Goal: Task Accomplishment & Management: Manage account settings

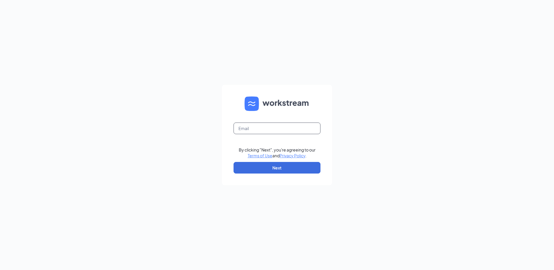
click at [252, 129] on input "text" at bounding box center [277, 129] width 87 height 12
type input "[EMAIL_ADDRESS][DOMAIN_NAME]"
click at [276, 172] on button "Next" at bounding box center [277, 168] width 87 height 12
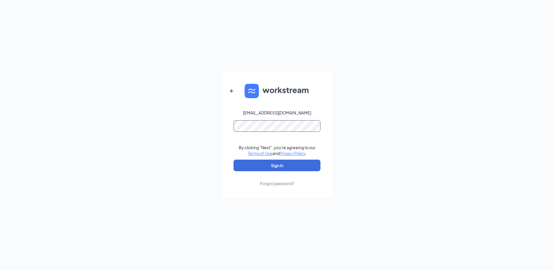
click at [234, 160] on button "Sign In" at bounding box center [277, 166] width 87 height 12
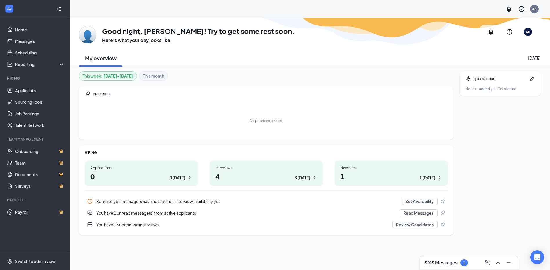
click at [434, 261] on h3 "SMS Messages" at bounding box center [440, 263] width 33 height 6
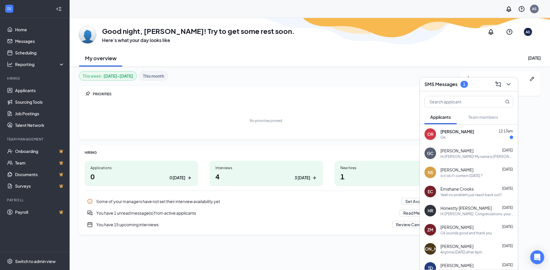
click at [471, 131] on span "Oneahya Robinson" at bounding box center [457, 132] width 34 height 6
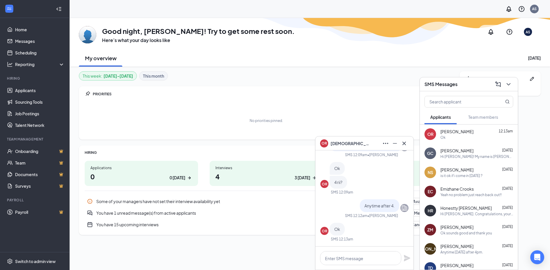
click at [456, 152] on span "Gary Collins" at bounding box center [456, 151] width 33 height 6
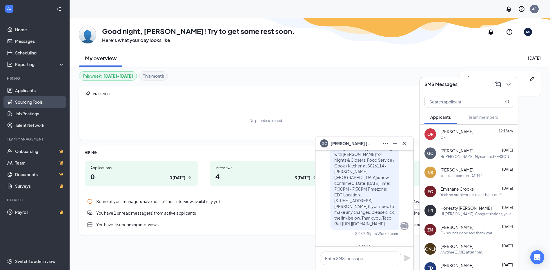
scroll to position [-290, 0]
click at [17, 89] on link "Applicants" at bounding box center [40, 91] width 50 height 12
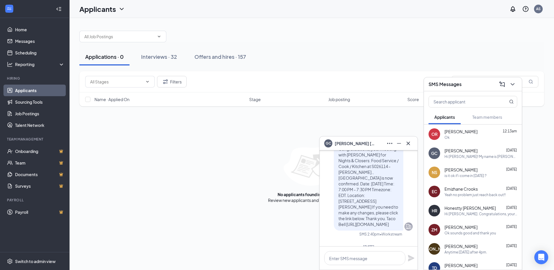
click at [515, 84] on icon "ChevronDown" at bounding box center [512, 84] width 7 height 7
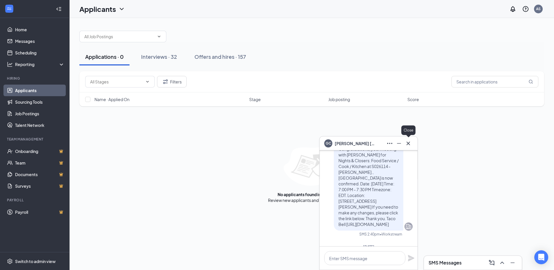
click at [407, 140] on icon "Cross" at bounding box center [408, 143] width 7 height 7
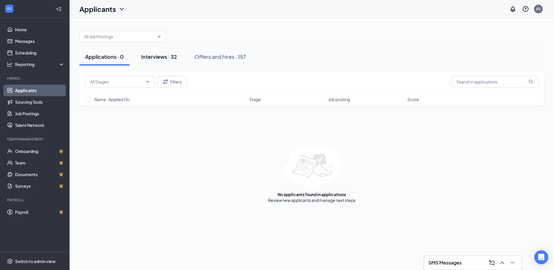
click at [159, 57] on div "Interviews · 32" at bounding box center [159, 56] width 36 height 7
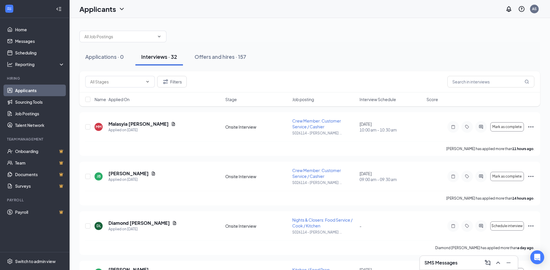
click at [376, 101] on span "Interview Schedule" at bounding box center [377, 100] width 37 height 6
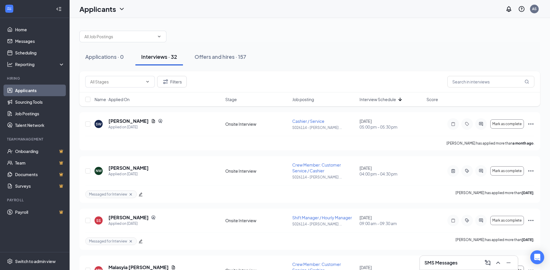
click at [376, 101] on span "Interview Schedule" at bounding box center [377, 100] width 37 height 6
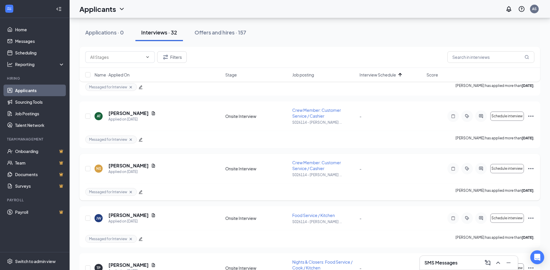
scroll to position [1449, 0]
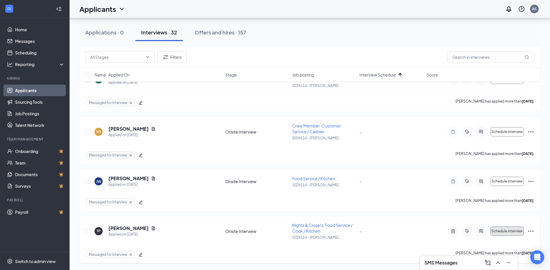
click at [511, 229] on span "Schedule interview" at bounding box center [506, 231] width 31 height 4
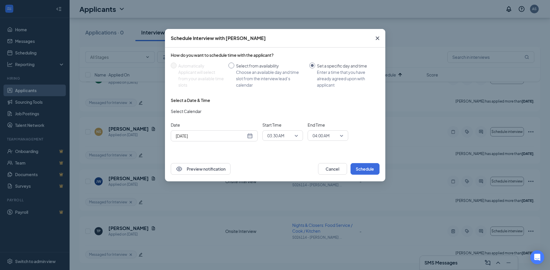
click at [245, 65] on div "Select from availability" at bounding box center [270, 66] width 69 height 6
click at [234, 65] on input "Select from availability Choose an available day and time slot from the intervi…" at bounding box center [231, 66] width 6 height 6
radio input "true"
radio input "false"
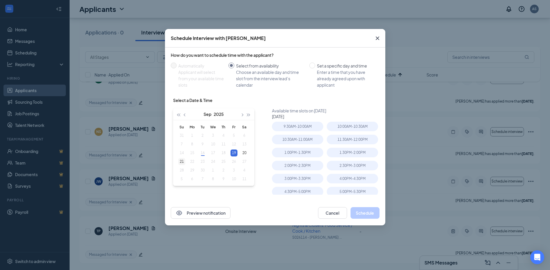
click at [184, 163] on div "21" at bounding box center [181, 161] width 7 height 7
click at [310, 122] on div "Available time slots on September 21, 2025 September 21, 2025 9:30AM - 10:00AM …" at bounding box center [327, 151] width 110 height 87
drag, startPoint x: 311, startPoint y: 127, endPoint x: 332, endPoint y: 151, distance: 31.8
click at [312, 127] on div "9:30AM - 10:00AM" at bounding box center [297, 127] width 51 height 10
type input "Sep 20, 2025"
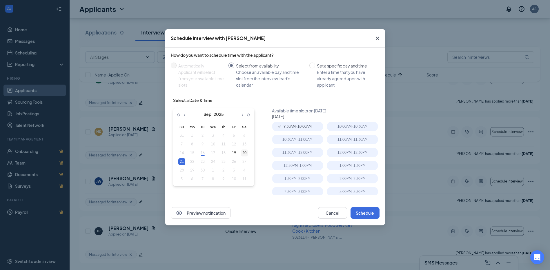
click at [241, 153] on td "20" at bounding box center [244, 153] width 10 height 9
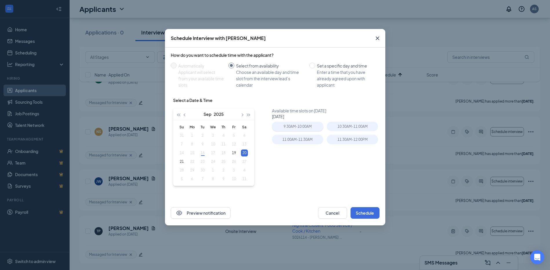
click at [311, 123] on div "9:30AM - 10:00AM" at bounding box center [297, 127] width 51 height 10
click at [358, 215] on button "Schedule" at bounding box center [364, 213] width 29 height 12
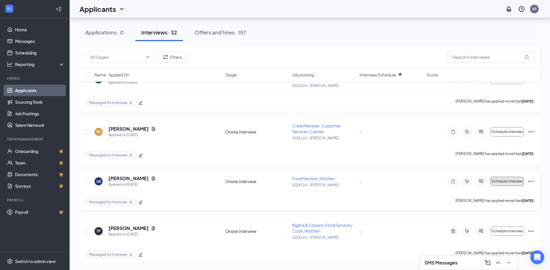
click at [510, 180] on span "Schedule interview" at bounding box center [506, 181] width 31 height 4
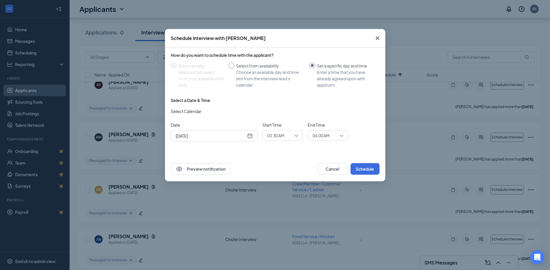
scroll to position [1455, 0]
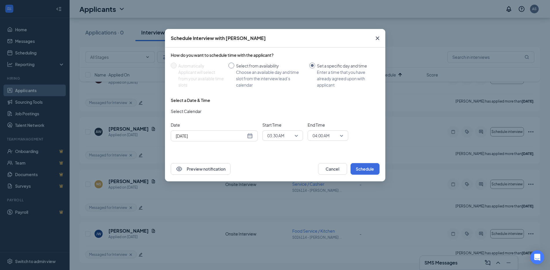
click at [272, 79] on div "Choose an available day and time slot from the interview lead’s calendar" at bounding box center [270, 78] width 69 height 19
click at [234, 68] on input "Select from availability Choose an available day and time slot from the intervi…" at bounding box center [231, 66] width 6 height 6
radio input "true"
radio input "false"
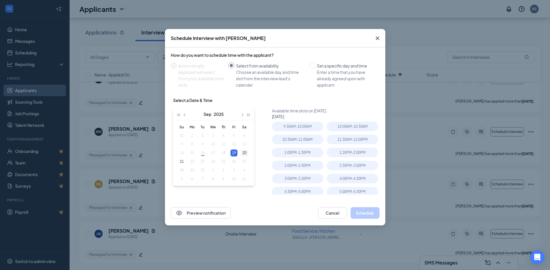
type input "Sep 20, 2025"
click at [245, 150] on div "20" at bounding box center [244, 153] width 7 height 7
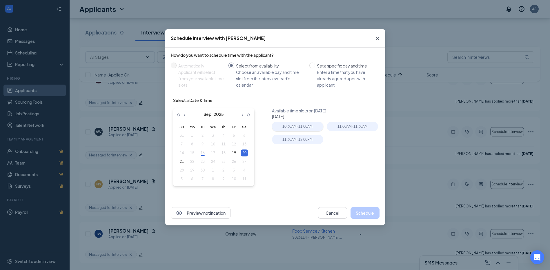
click at [295, 129] on div "10:30AM - 11:00AM" at bounding box center [297, 127] width 51 height 10
click at [364, 211] on button "Schedule" at bounding box center [364, 213] width 29 height 12
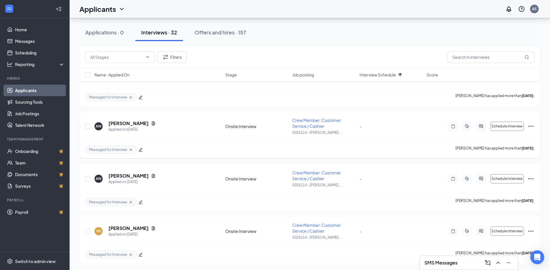
click at [533, 126] on icon "Ellipses" at bounding box center [530, 126] width 5 height 1
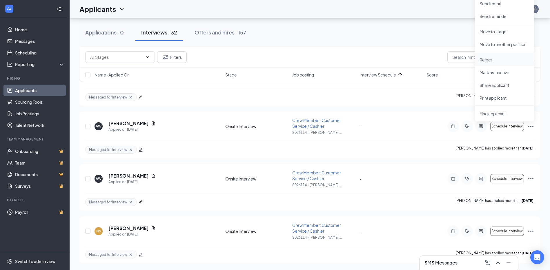
click at [498, 60] on p "Reject" at bounding box center [504, 60] width 50 height 6
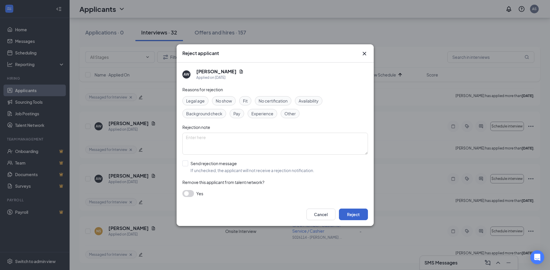
drag, startPoint x: 365, startPoint y: 223, endPoint x: 365, endPoint y: 218, distance: 4.7
click at [365, 221] on div "Cancel Reject" at bounding box center [274, 214] width 197 height 23
click at [358, 210] on button "Reject" at bounding box center [353, 215] width 29 height 12
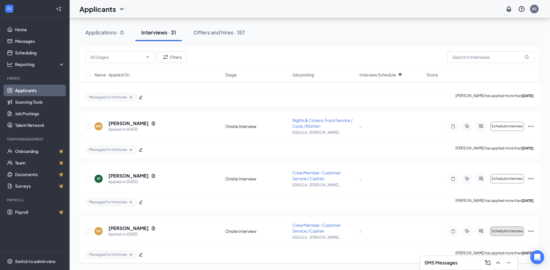
scroll to position [1402, 0]
click at [507, 229] on button "Schedule interview" at bounding box center [507, 231] width 34 height 9
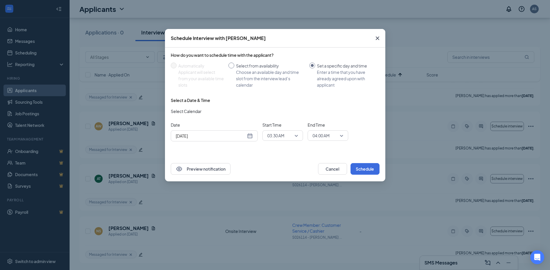
click at [262, 77] on div "Choose an available day and time slot from the interview lead’s calendar" at bounding box center [270, 78] width 69 height 19
click at [234, 68] on input "Select from availability Choose an available day and time slot from the intervi…" at bounding box center [231, 66] width 6 height 6
radio input "true"
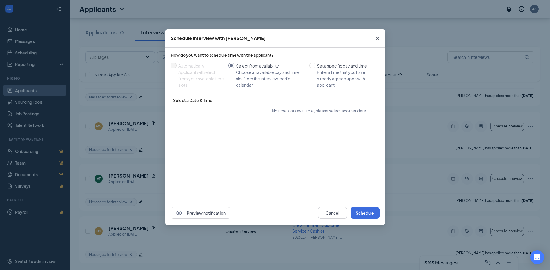
radio input "false"
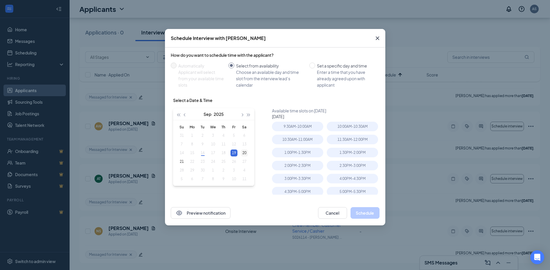
type input "Sep 20, 2025"
click at [244, 156] on div "20" at bounding box center [244, 153] width 7 height 7
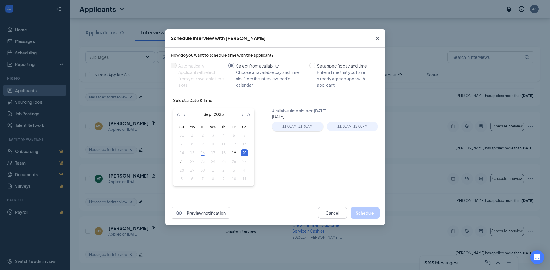
click at [287, 130] on div "11:00AM - 11:30AM" at bounding box center [297, 127] width 51 height 10
click at [375, 214] on button "Schedule" at bounding box center [364, 213] width 29 height 12
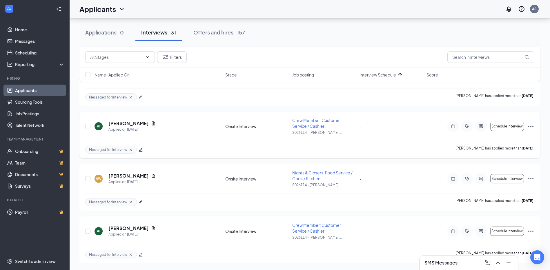
click at [532, 125] on icon "Ellipses" at bounding box center [530, 126] width 7 height 7
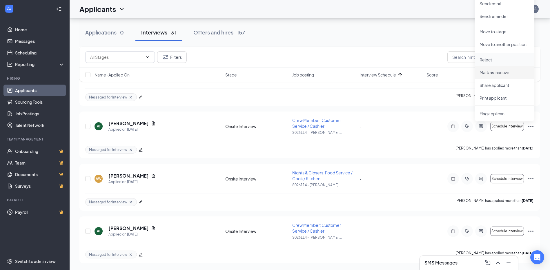
click at [490, 59] on p "Reject" at bounding box center [504, 60] width 50 height 6
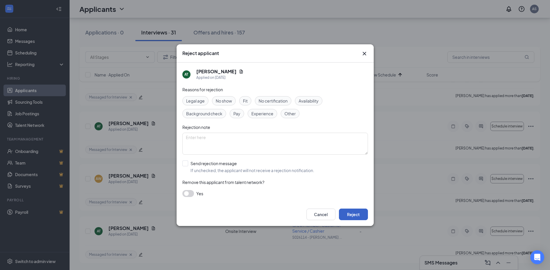
click at [356, 212] on button "Reject" at bounding box center [353, 215] width 29 height 12
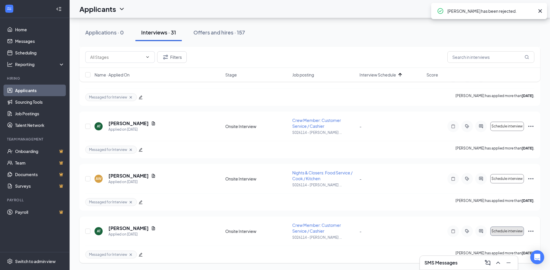
click at [503, 233] on span "Schedule interview" at bounding box center [506, 231] width 31 height 4
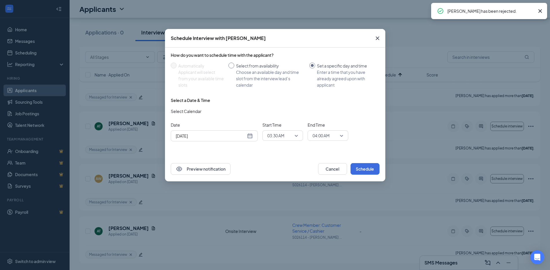
click at [237, 69] on span "Select from availability Choose an available day and time slot from the intervi…" at bounding box center [270, 76] width 73 height 26
click at [234, 68] on input "Select from availability Choose an available day and time slot from the intervi…" at bounding box center [231, 66] width 6 height 6
radio input "true"
radio input "false"
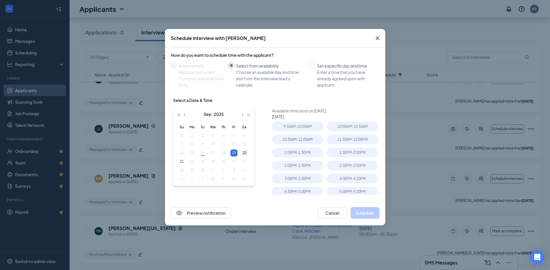
type input "Sep 20, 2025"
click at [242, 152] on div "20" at bounding box center [244, 153] width 7 height 7
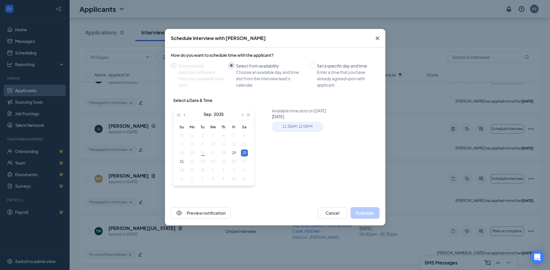
click at [293, 126] on div "11:30AM - 12:00PM" at bounding box center [297, 127] width 51 height 10
click at [362, 208] on button "Schedule" at bounding box center [364, 213] width 29 height 12
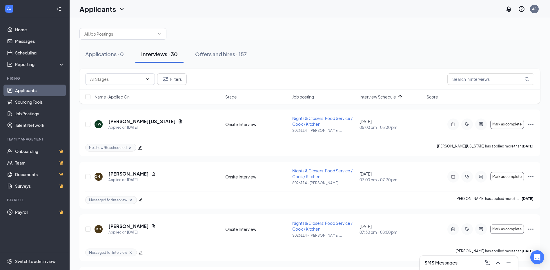
scroll to position [0, 0]
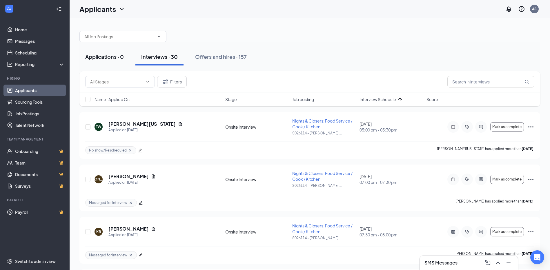
click at [111, 54] on div "Applications · 0" at bounding box center [104, 56] width 39 height 7
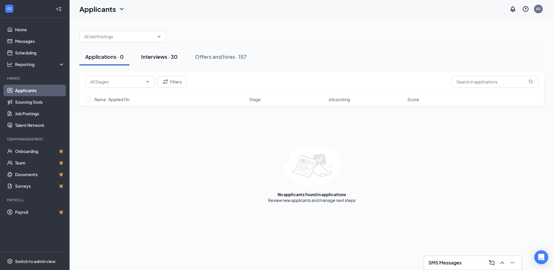
click at [167, 60] on div "Interviews · 30" at bounding box center [159, 56] width 37 height 7
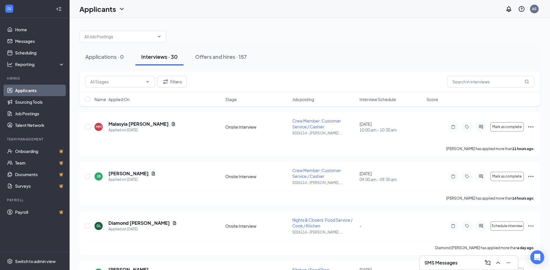
click at [371, 100] on span "Interview Schedule" at bounding box center [377, 100] width 37 height 6
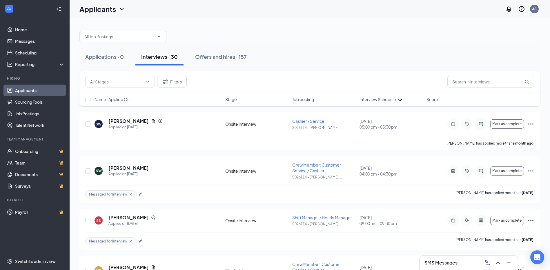
click at [371, 100] on span "Interview Schedule" at bounding box center [377, 100] width 37 height 6
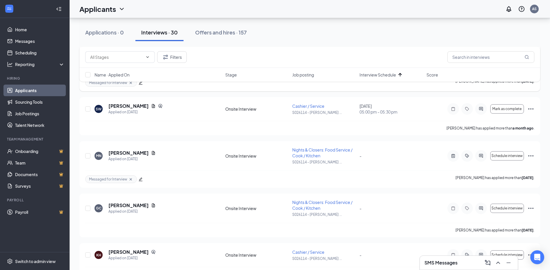
scroll to position [870, 0]
click at [504, 158] on span "Schedule interview" at bounding box center [506, 156] width 31 height 4
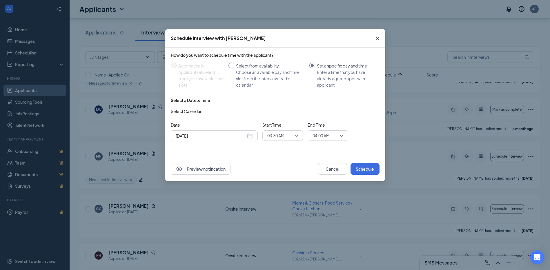
click at [259, 77] on div "Choose an available day and time slot from the interview lead’s calendar" at bounding box center [270, 78] width 69 height 19
click at [234, 68] on input "Select from availability Choose an available day and time slot from the intervi…" at bounding box center [231, 66] width 6 height 6
radio input "true"
radio input "false"
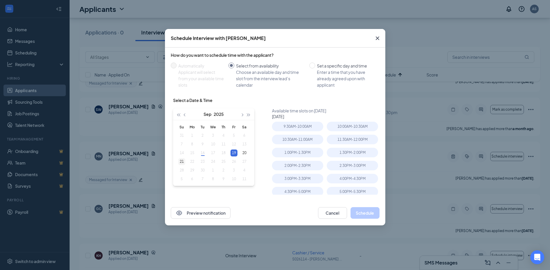
type input "Sep 21, 2025"
click at [178, 162] on td "21" at bounding box center [181, 161] width 10 height 9
click at [297, 125] on div "9:30AM - 10:00AM" at bounding box center [297, 127] width 51 height 10
click at [374, 214] on button "Schedule" at bounding box center [364, 213] width 29 height 12
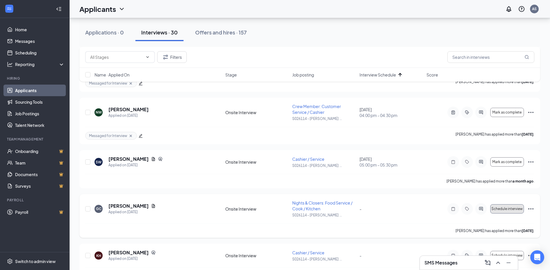
click at [498, 211] on span "Schedule interview" at bounding box center [506, 209] width 31 height 4
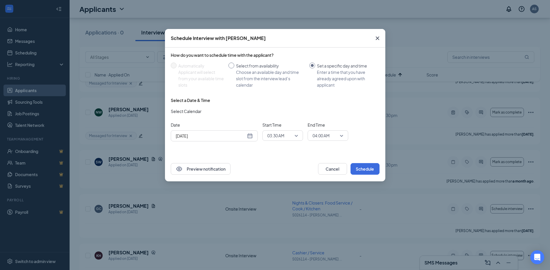
click at [271, 66] on div "Select from availability" at bounding box center [270, 66] width 69 height 6
click at [234, 66] on input "Select from availability Choose an available day and time slot from the intervi…" at bounding box center [231, 66] width 6 height 6
radio input "true"
radio input "false"
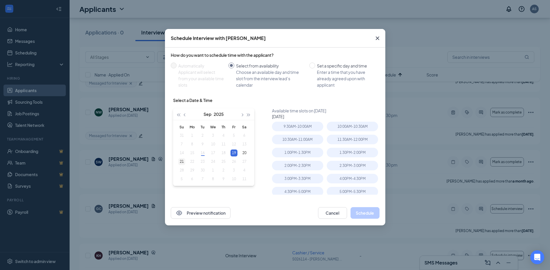
type input "Sep 21, 2025"
click at [179, 162] on div "21" at bounding box center [181, 161] width 7 height 7
click at [292, 124] on div "10:00AM - 10:30AM" at bounding box center [297, 127] width 51 height 10
click at [369, 218] on button "Schedule" at bounding box center [364, 213] width 29 height 12
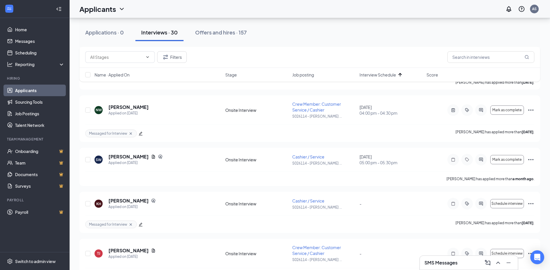
scroll to position [957, 0]
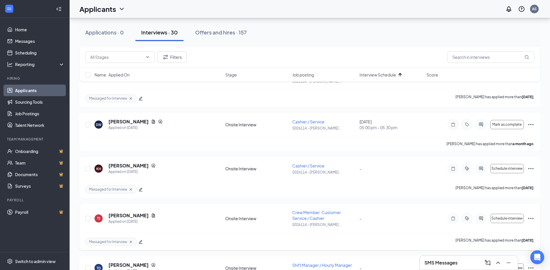
click at [529, 221] on icon "Ellipses" at bounding box center [530, 218] width 7 height 7
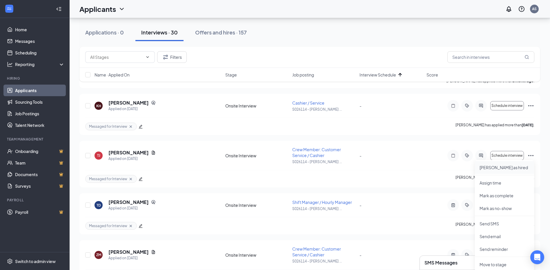
scroll to position [1073, 0]
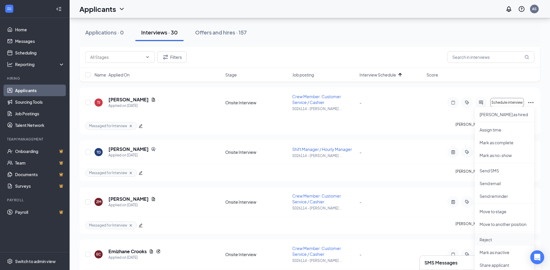
click at [491, 239] on p "Reject" at bounding box center [504, 240] width 50 height 6
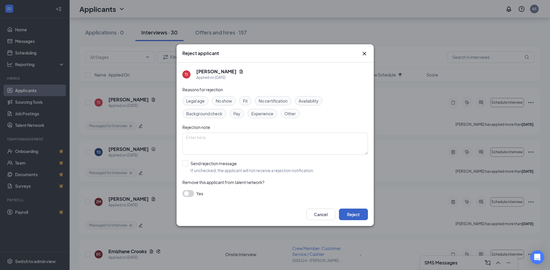
click at [357, 219] on button "Reject" at bounding box center [353, 215] width 29 height 12
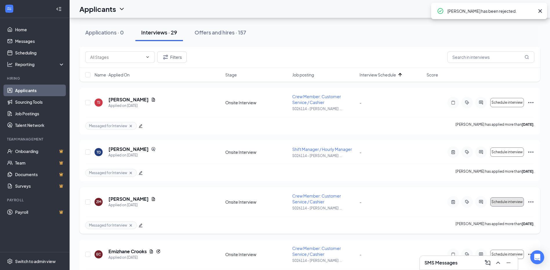
click at [516, 204] on button "Schedule interview" at bounding box center [507, 201] width 34 height 9
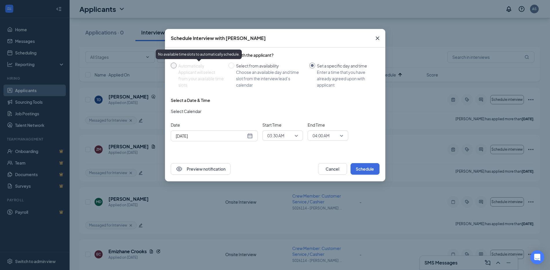
click at [208, 74] on div "Applicant will select from your available time slots" at bounding box center [200, 78] width 45 height 19
click at [252, 136] on div "Sep 16, 2025" at bounding box center [214, 136] width 77 height 6
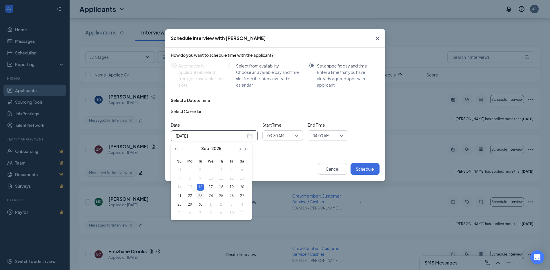
type input "Sep 23, 2025"
click at [200, 195] on div "23" at bounding box center [200, 195] width 7 height 7
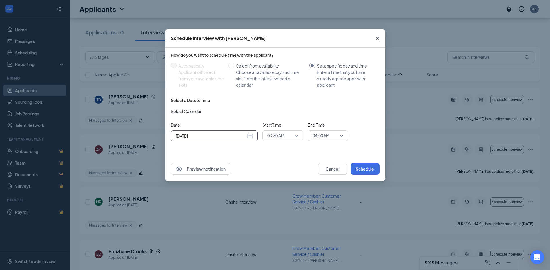
click at [291, 134] on span "03:30 AM" at bounding box center [280, 135] width 26 height 9
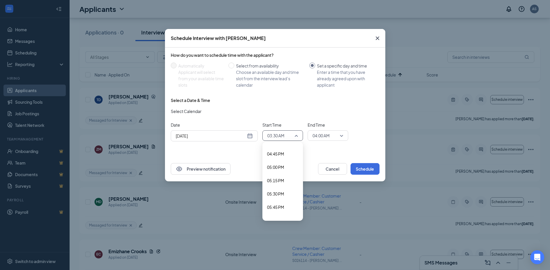
scroll to position [880, 0]
click at [285, 180] on span "05:00 PM" at bounding box center [282, 178] width 31 height 6
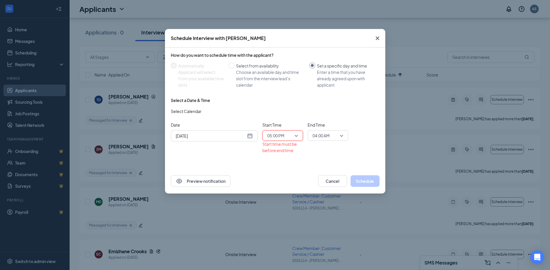
click at [327, 135] on span "04:00 AM" at bounding box center [320, 135] width 17 height 9
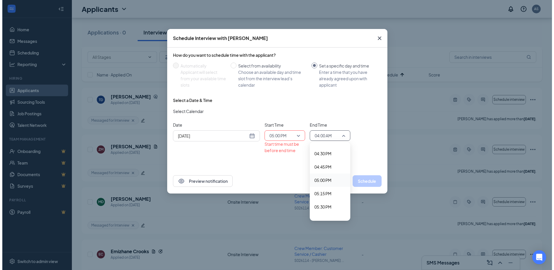
scroll to position [878, 0]
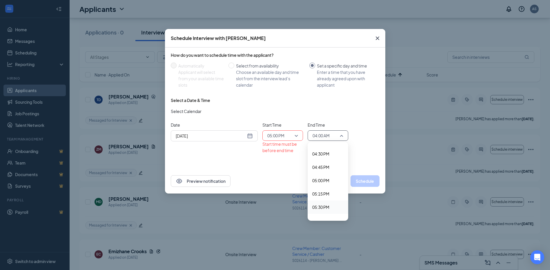
click at [327, 207] on span "05:30 PM" at bounding box center [320, 207] width 17 height 6
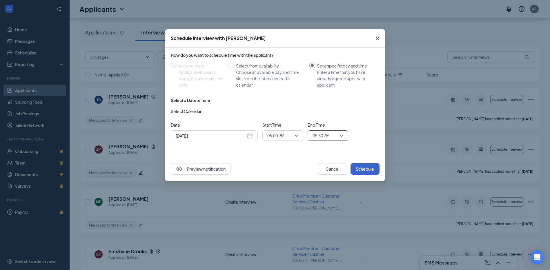
click at [362, 170] on button "Schedule" at bounding box center [364, 169] width 29 height 12
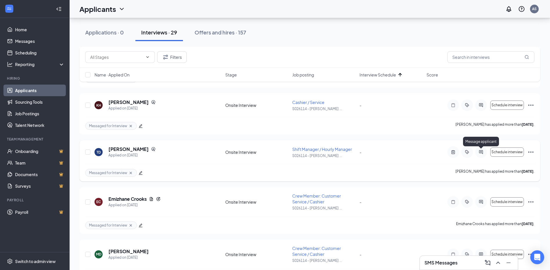
click at [480, 153] on icon "ActiveChat" at bounding box center [480, 152] width 7 height 5
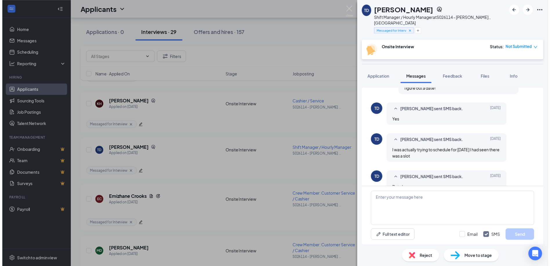
scroll to position [310, 0]
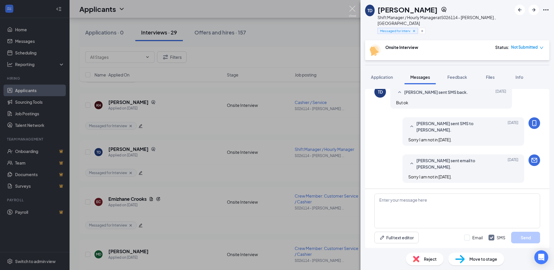
click at [352, 10] on img at bounding box center [352, 11] width 7 height 11
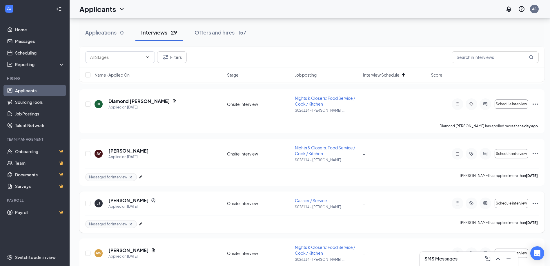
scroll to position [1302, 0]
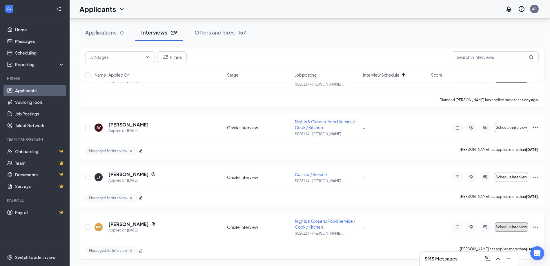
click at [509, 227] on span "Schedule interview" at bounding box center [511, 227] width 31 height 4
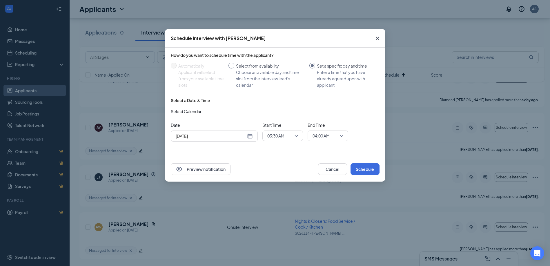
click at [242, 72] on div "Choose an available day and time slot from the interview lead’s calendar" at bounding box center [270, 78] width 69 height 19
click at [234, 68] on input "Select from availability Choose an available day and time slot from the intervi…" at bounding box center [231, 66] width 6 height 6
radio input "true"
radio input "false"
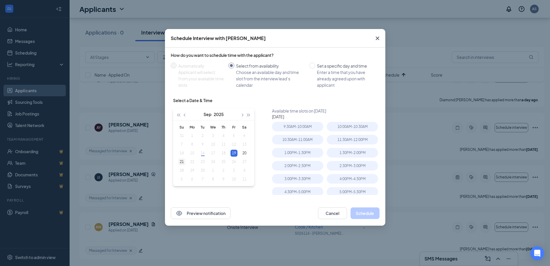
type input "Sep 21, 2025"
click at [184, 163] on div "21" at bounding box center [181, 161] width 7 height 7
click at [294, 132] on div "10:30AM - 11:00AM" at bounding box center [299, 128] width 55 height 13
click at [300, 126] on div "10:30AM - 11:00AM" at bounding box center [297, 127] width 51 height 10
click at [359, 205] on div "Preview notification Cancel Schedule" at bounding box center [275, 213] width 220 height 25
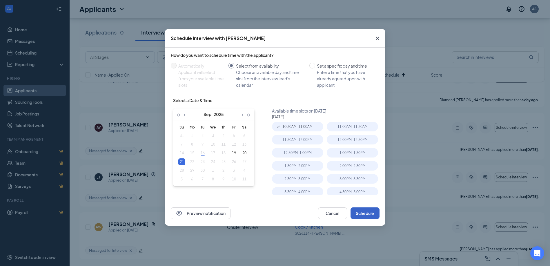
click at [362, 210] on button "Schedule" at bounding box center [364, 213] width 29 height 12
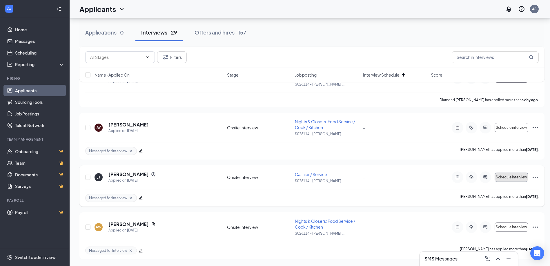
click at [506, 175] on span "Schedule interview" at bounding box center [511, 177] width 31 height 4
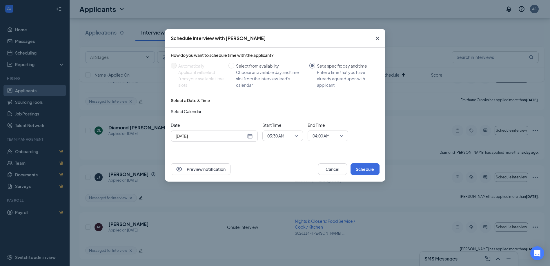
click at [250, 69] on div "Select from availability" at bounding box center [270, 66] width 69 height 6
click at [234, 68] on input "Select from availability Choose an available day and time slot from the intervi…" at bounding box center [231, 66] width 6 height 6
radio input "true"
radio input "false"
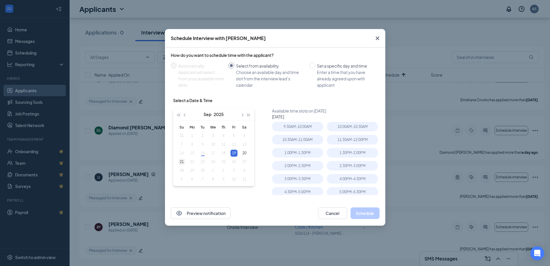
type input "Sep 21, 2025"
click at [183, 159] on div "21" at bounding box center [181, 161] width 7 height 7
click at [357, 169] on div "2:30PM - 3:00PM" at bounding box center [352, 166] width 51 height 10
click at [371, 214] on button "Schedule" at bounding box center [364, 213] width 29 height 12
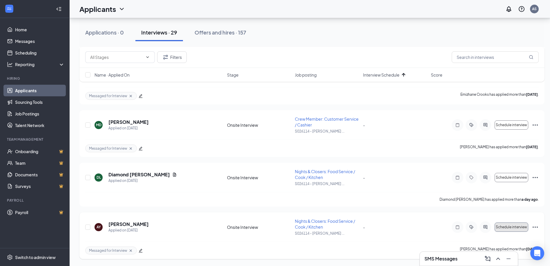
click at [512, 227] on span "Schedule interview" at bounding box center [511, 227] width 31 height 4
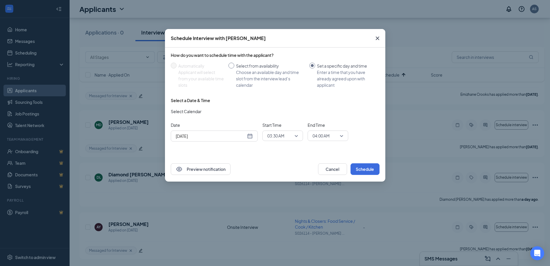
click at [234, 73] on label "Select from availability Choose an available day and time slot from the intervi…" at bounding box center [267, 76] width 79 height 26
click at [234, 68] on input "Select from availability Choose an available day and time slot from the intervi…" at bounding box center [231, 66] width 6 height 6
radio input "true"
radio input "false"
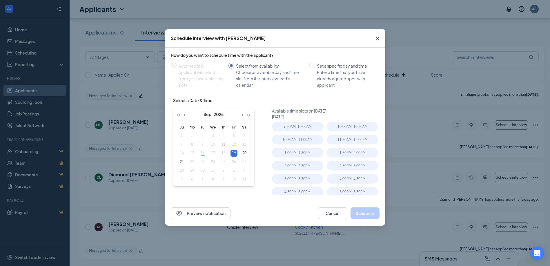
click at [185, 160] on div "21" at bounding box center [181, 161] width 7 height 7
type input "Sep 21, 2025"
click at [306, 164] on div "2:00PM - 2:30PM" at bounding box center [297, 166] width 51 height 10
click at [371, 214] on button "Schedule" at bounding box center [364, 213] width 29 height 12
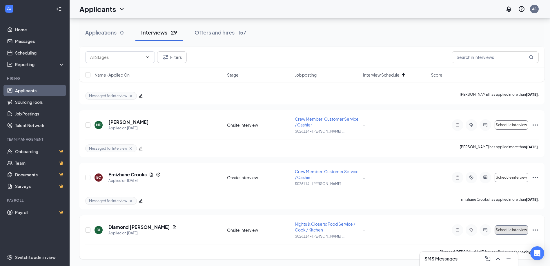
click at [510, 230] on span "Schedule interview" at bounding box center [511, 230] width 31 height 4
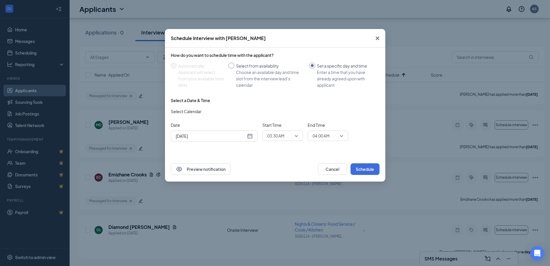
click at [255, 75] on div "Choose an available day and time slot from the interview lead’s calendar" at bounding box center [270, 78] width 69 height 19
click at [234, 68] on input "Select from availability Choose an available day and time slot from the intervi…" at bounding box center [231, 66] width 6 height 6
radio input "true"
radio input "false"
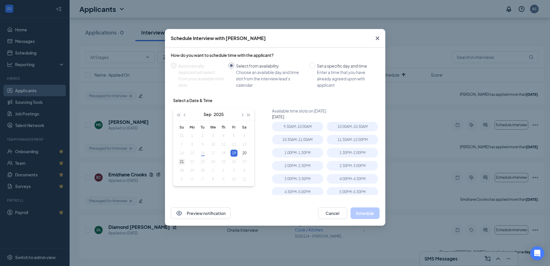
click at [186, 163] on td "21" at bounding box center [181, 161] width 10 height 9
type input "Sep 21, 2025"
click at [318, 126] on div "11:00AM - 11:30AM" at bounding box center [297, 127] width 51 height 10
click at [353, 140] on div "12:30PM - 1:00PM" at bounding box center [352, 140] width 51 height 10
click at [377, 210] on button "Schedule" at bounding box center [364, 213] width 29 height 12
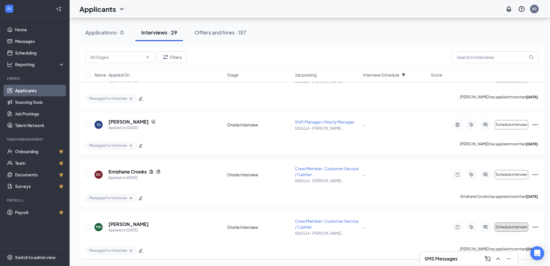
click at [514, 225] on span "Schedule interview" at bounding box center [511, 227] width 31 height 4
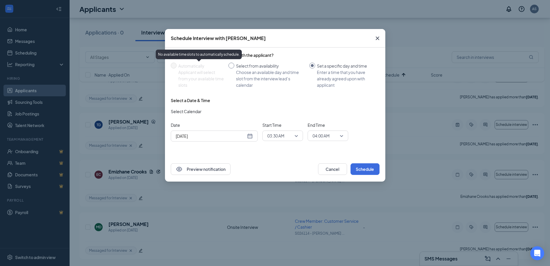
click at [244, 79] on div "Choose an available day and time slot from the interview lead’s calendar" at bounding box center [270, 78] width 69 height 19
click at [234, 68] on input "Select from availability Choose an available day and time slot from the intervi…" at bounding box center [231, 66] width 6 height 6
radio input "true"
radio input "false"
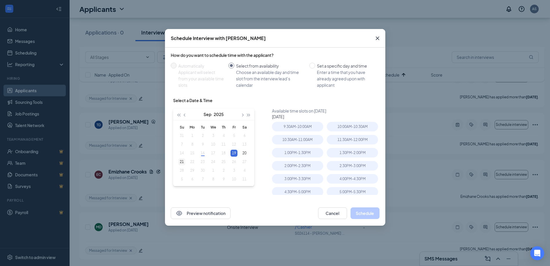
type input "Sep 21, 2025"
click at [180, 163] on div "21" at bounding box center [181, 161] width 7 height 7
click at [305, 145] on div "12:00PM - 12:30PM" at bounding box center [299, 141] width 55 height 13
click at [308, 141] on div "12:00PM - 12:30PM" at bounding box center [297, 140] width 51 height 10
click at [374, 213] on button "Schedule" at bounding box center [364, 213] width 29 height 12
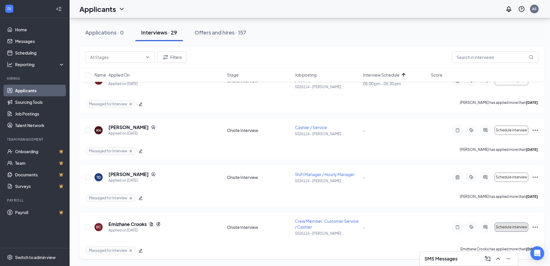
click at [511, 225] on span "Schedule interview" at bounding box center [511, 227] width 31 height 4
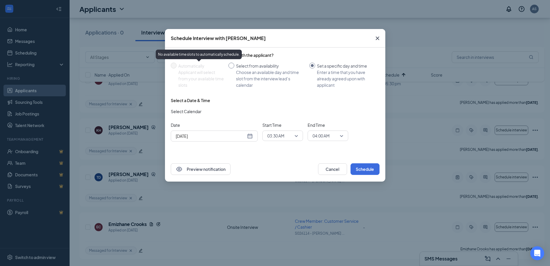
click at [238, 69] on div "Choose an available day and time slot from the interview lead’s calendar" at bounding box center [270, 78] width 69 height 19
click at [234, 68] on input "Select from availability Choose an available day and time slot from the intervi…" at bounding box center [231, 66] width 6 height 6
radio input "true"
radio input "false"
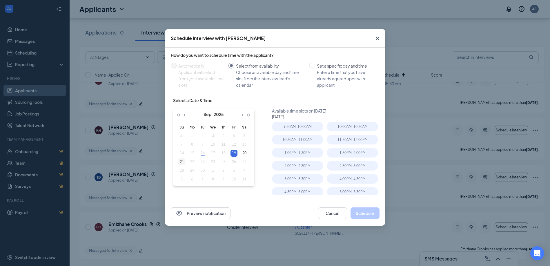
click at [183, 162] on div "21" at bounding box center [181, 161] width 7 height 7
type input "Sep 21, 2025"
click at [312, 127] on div "11:00AM - 11:30AM" at bounding box center [297, 127] width 51 height 10
click at [362, 212] on button "Schedule" at bounding box center [364, 213] width 29 height 12
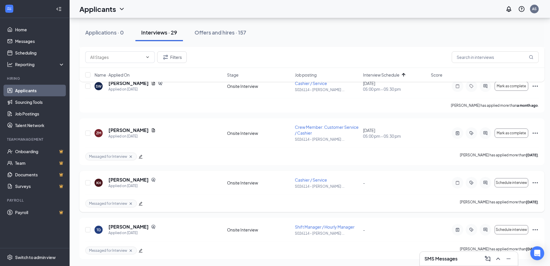
click at [538, 181] on icon "Ellipses" at bounding box center [535, 182] width 7 height 7
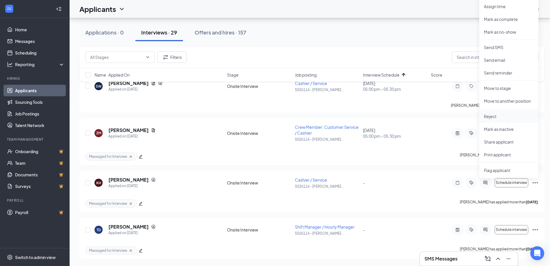
click at [500, 116] on p "Reject" at bounding box center [509, 116] width 50 height 6
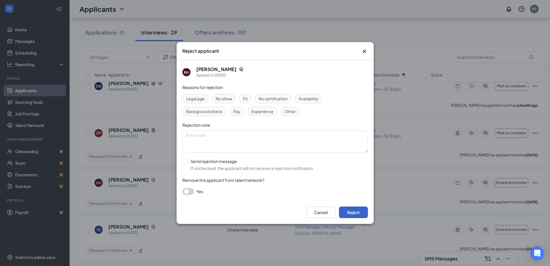
click at [358, 214] on button "Reject" at bounding box center [353, 212] width 29 height 12
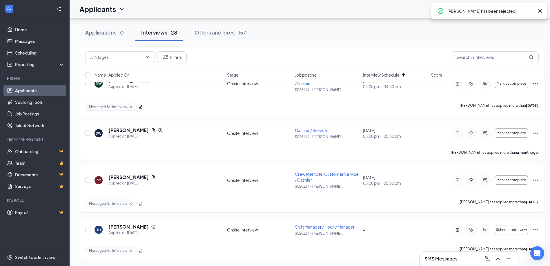
scroll to position [1255, 0]
click at [503, 230] on span "Schedule interview" at bounding box center [511, 229] width 31 height 4
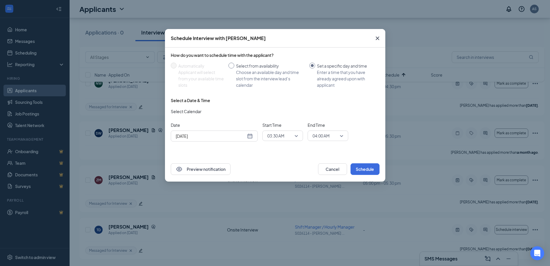
click at [256, 63] on div "Select from availability" at bounding box center [270, 66] width 69 height 6
click at [234, 63] on input "Select from availability Choose an available day and time slot from the intervi…" at bounding box center [231, 66] width 6 height 6
radio input "true"
radio input "false"
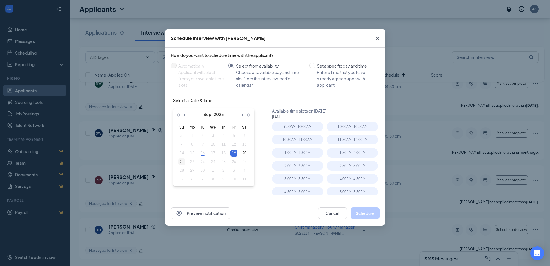
type input "Sep 21, 2025"
click at [184, 161] on div "21" at bounding box center [181, 161] width 7 height 7
click at [352, 137] on div "3:00PM - 3:30PM" at bounding box center [352, 140] width 51 height 10
click at [373, 212] on button "Schedule" at bounding box center [364, 213] width 29 height 12
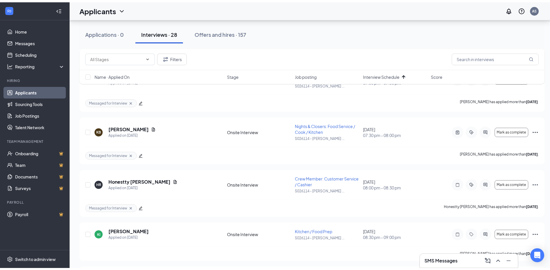
scroll to position [0, 0]
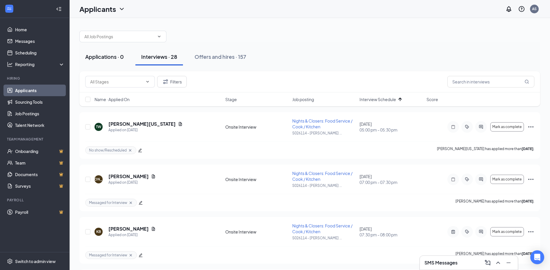
click at [101, 50] on button "Applications · 0" at bounding box center [104, 56] width 50 height 17
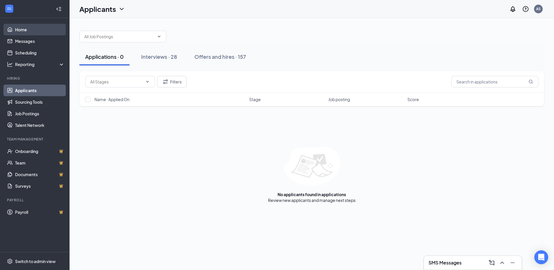
click at [21, 35] on link "Home" at bounding box center [40, 30] width 50 height 12
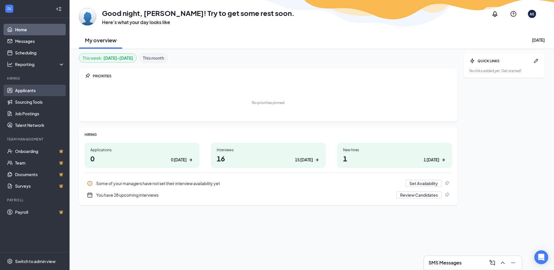
click at [35, 93] on link "Applicants" at bounding box center [40, 91] width 50 height 12
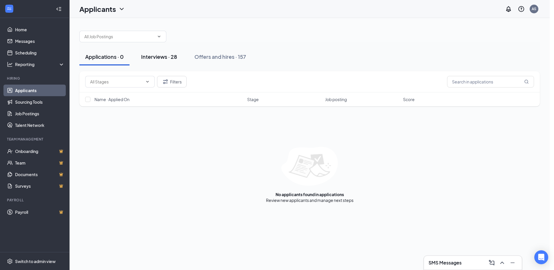
click at [169, 59] on div "Interviews · 28" at bounding box center [159, 56] width 36 height 7
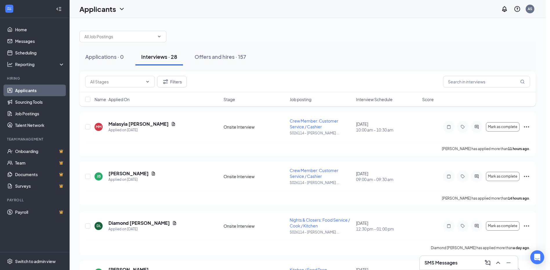
click at [458, 260] on div "SMS Messages" at bounding box center [468, 262] width 89 height 9
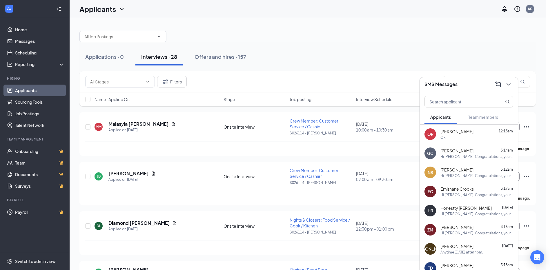
click at [461, 133] on span "Oneahya Robinson" at bounding box center [456, 132] width 33 height 6
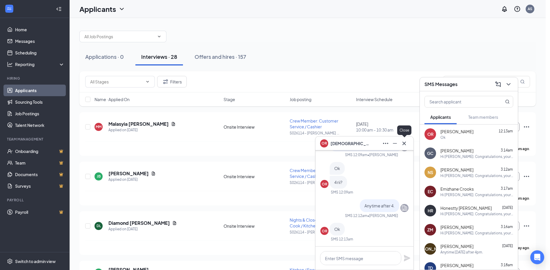
click at [405, 146] on icon "Cross" at bounding box center [404, 143] width 7 height 7
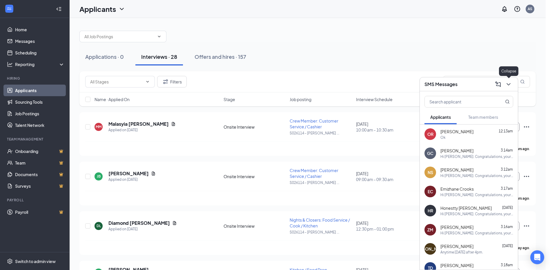
click at [508, 83] on icon "ChevronDown" at bounding box center [508, 84] width 7 height 7
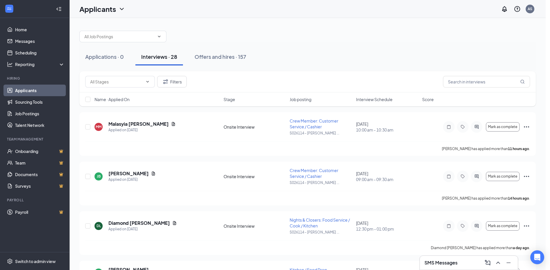
click at [379, 98] on span "Interview Schedule" at bounding box center [374, 100] width 37 height 6
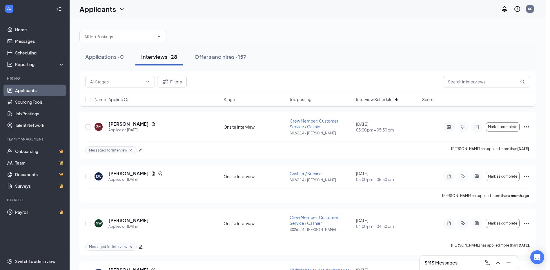
click at [378, 97] on span "Interview Schedule" at bounding box center [374, 100] width 37 height 6
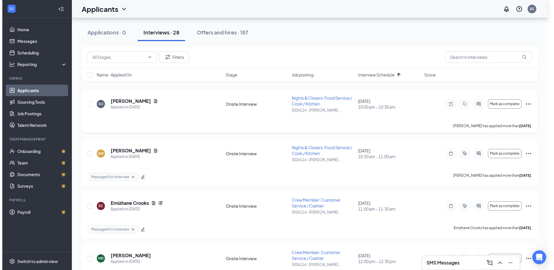
scroll to position [869, 0]
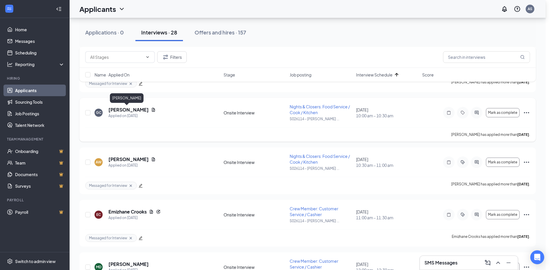
click at [125, 108] on h5 "Gary Collins" at bounding box center [128, 110] width 40 height 6
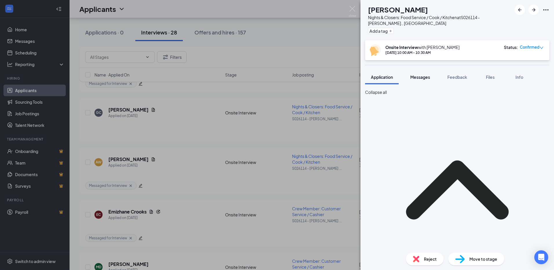
click at [418, 78] on span "Messages" at bounding box center [420, 76] width 20 height 5
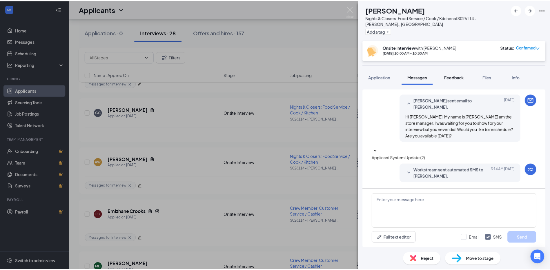
scroll to position [196, 0]
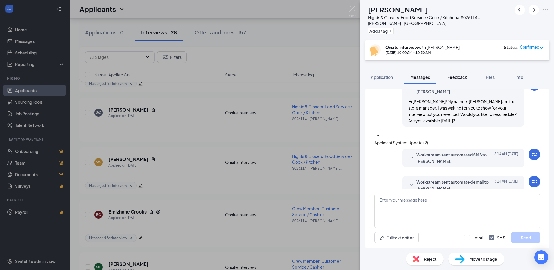
click at [456, 79] on span "Feedback" at bounding box center [457, 76] width 20 height 5
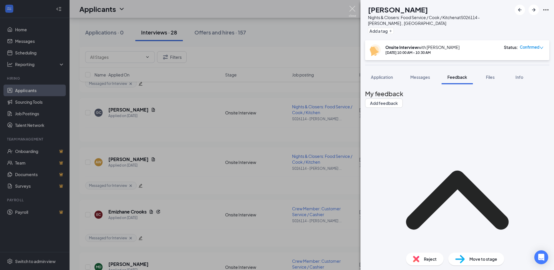
click at [353, 13] on img at bounding box center [352, 11] width 7 height 11
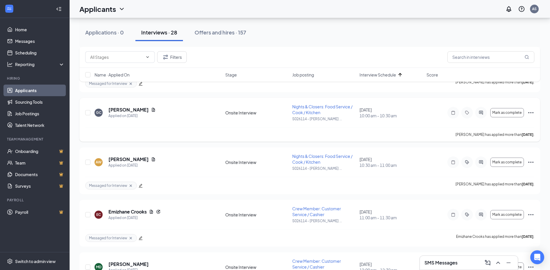
click at [532, 112] on icon "Ellipses" at bounding box center [530, 112] width 7 height 7
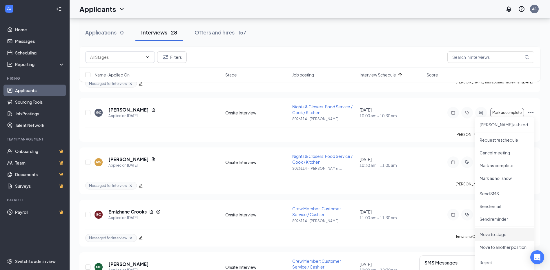
scroll to position [956, 0]
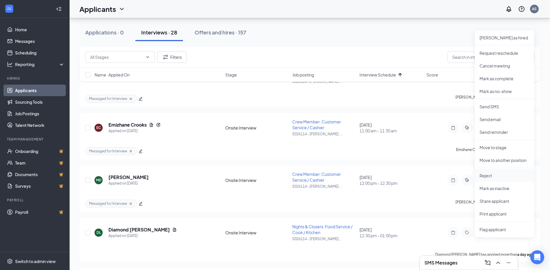
click at [500, 176] on p "Reject" at bounding box center [504, 176] width 50 height 6
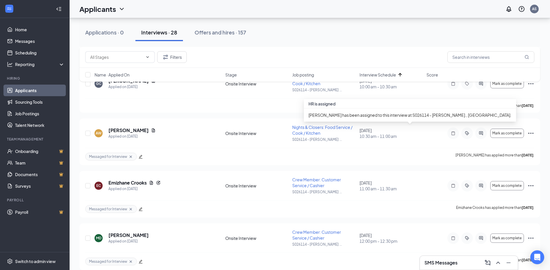
scroll to position [840, 0]
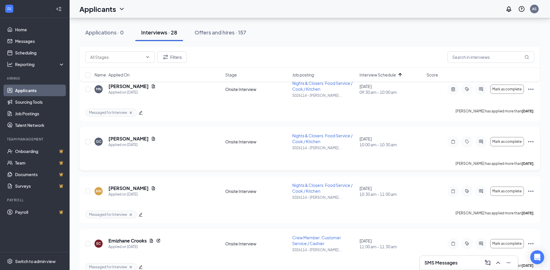
click at [532, 142] on icon "Ellipses" at bounding box center [530, 141] width 7 height 7
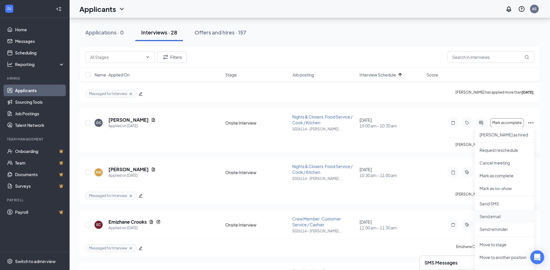
scroll to position [869, 0]
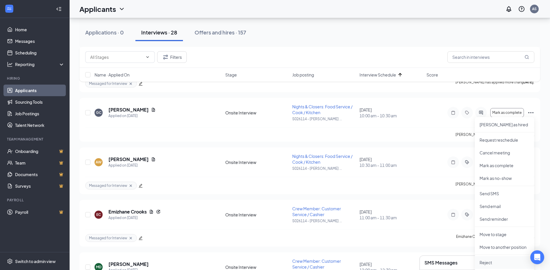
click at [493, 262] on p "Reject" at bounding box center [504, 263] width 50 height 6
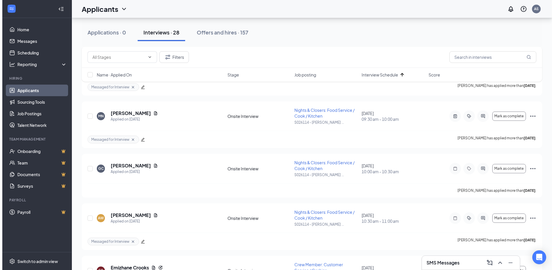
scroll to position [811, 0]
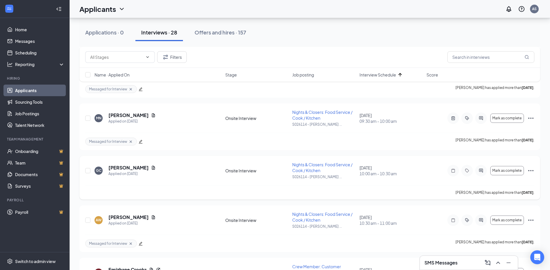
click at [117, 167] on h5 "Gary Collins" at bounding box center [128, 168] width 40 height 6
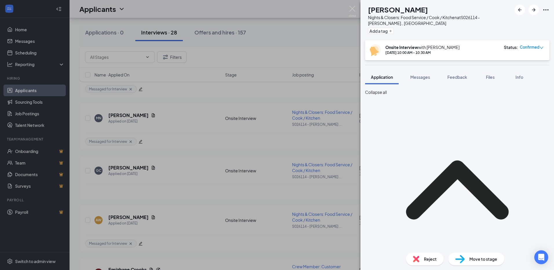
click at [427, 263] on div "Reject" at bounding box center [425, 259] width 38 height 13
click at [429, 258] on span "Reject" at bounding box center [430, 259] width 13 height 6
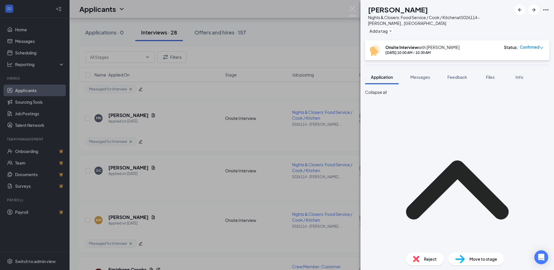
click at [332, 152] on div "GC Gary Collins Nights & Closers: Food Service / Cook / Kitchen at S026114 - Mc…" at bounding box center [277, 135] width 554 height 270
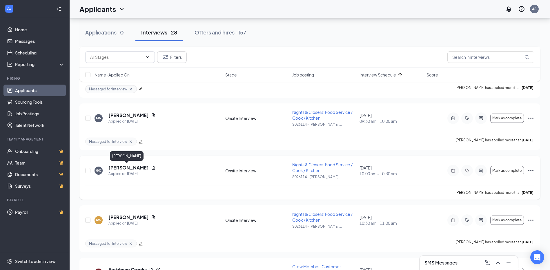
click at [116, 168] on h5 "Gary Collins" at bounding box center [128, 168] width 40 height 6
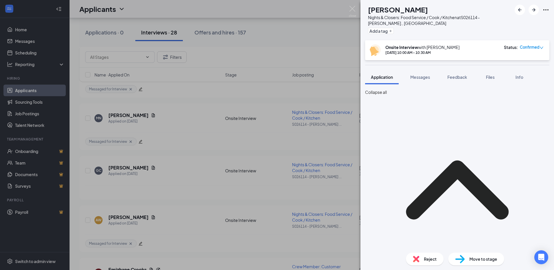
click at [443, 174] on icon "ChevronUp" at bounding box center [457, 190] width 103 height 59
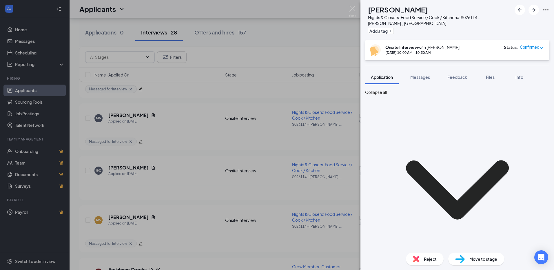
click at [443, 174] on icon "ChevronDown" at bounding box center [457, 190] width 184 height 184
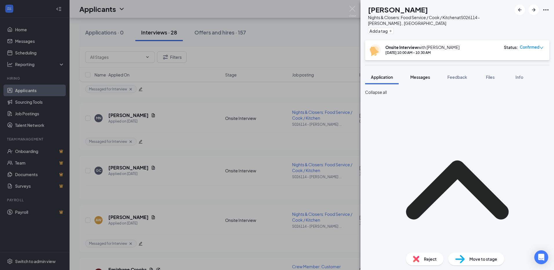
click at [412, 69] on div "GC Gary Collins Nights & Closers: Food Service / Cook / Kitchen at S026114 - Mc…" at bounding box center [458, 135] width 194 height 270
click at [534, 49] on span "Confirmed" at bounding box center [530, 47] width 20 height 6
click at [552, 9] on div "GC Gary Collins Nights & Closers: Food Service / Cook / Kitchen at S026114 - Mc…" at bounding box center [458, 20] width 194 height 40
click at [548, 10] on icon "Ellipses" at bounding box center [546, 9] width 7 height 7
click at [492, 126] on icon "ChevronUp" at bounding box center [457, 190] width 184 height 184
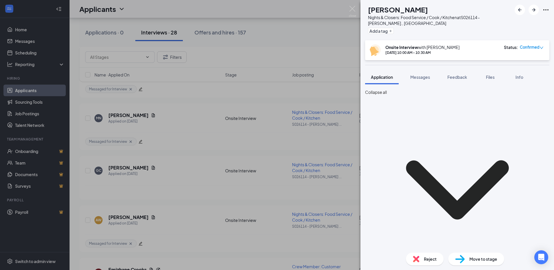
click at [426, 260] on span "Reject" at bounding box center [430, 259] width 13 height 6
click at [39, 30] on div "GC Gary Collins Nights & Closers: Food Service / Cook / Kitchen at S026114 - Mc…" at bounding box center [277, 135] width 554 height 270
